Goal: Task Accomplishment & Management: Use online tool/utility

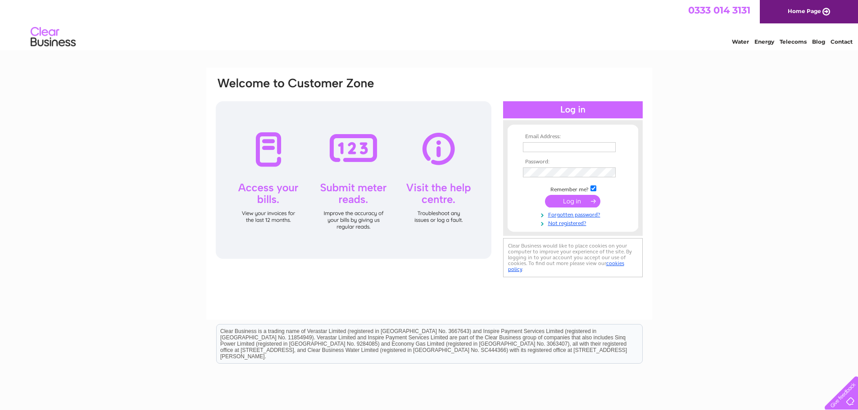
type input "mabel@kwcontractors.co.uk"
click at [576, 203] on input "submit" at bounding box center [572, 201] width 55 height 13
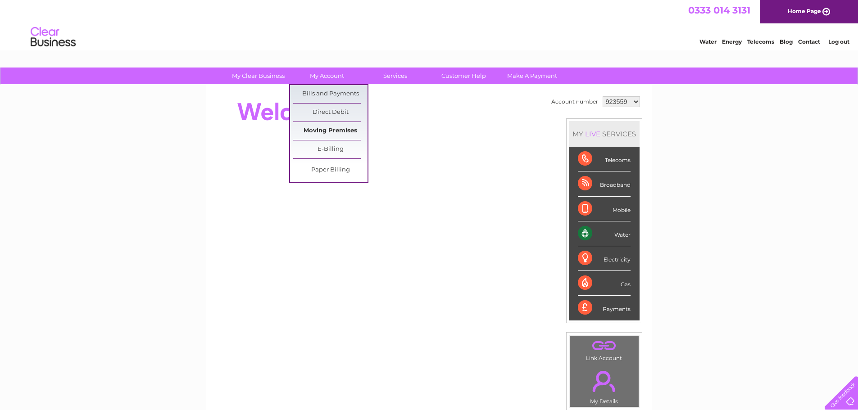
click at [335, 130] on link "Moving Premises" at bounding box center [330, 131] width 74 height 18
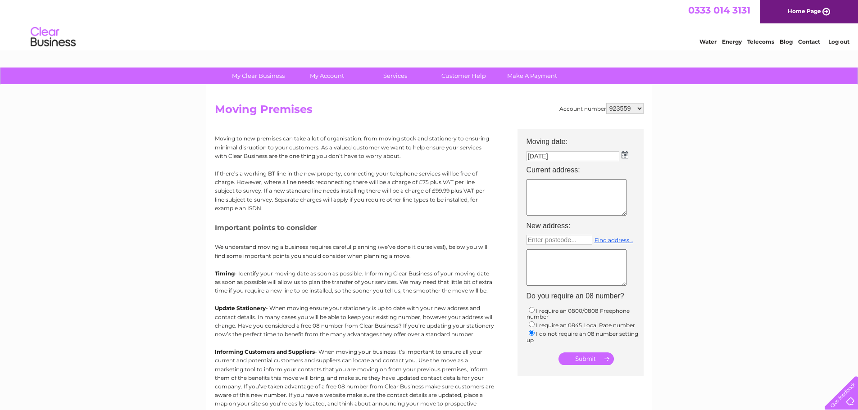
click at [639, 109] on select "923559 1058076" at bounding box center [624, 108] width 37 height 11
